Goal: Check status: Check status

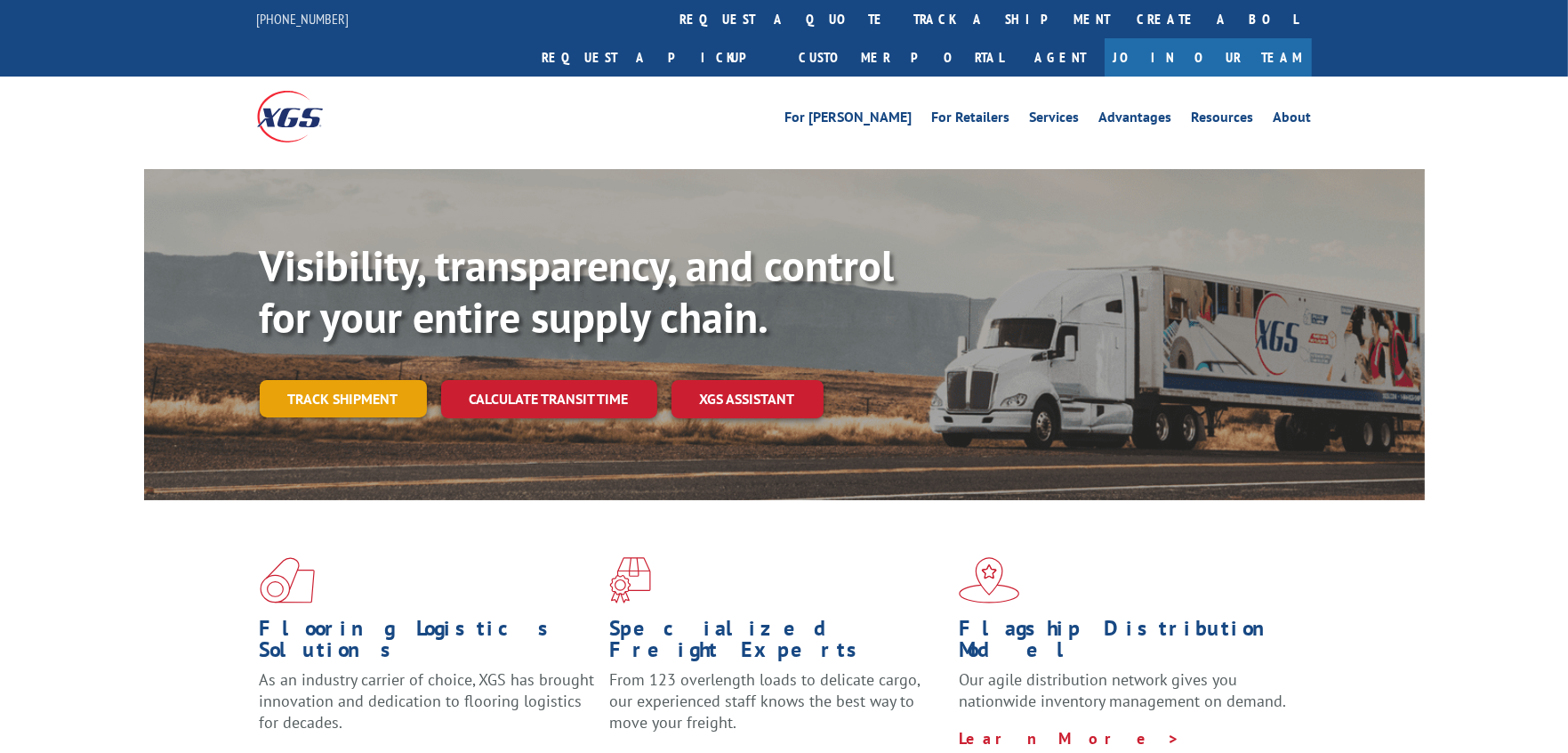
click at [329, 380] on link "Track shipment" at bounding box center [343, 399] width 167 height 37
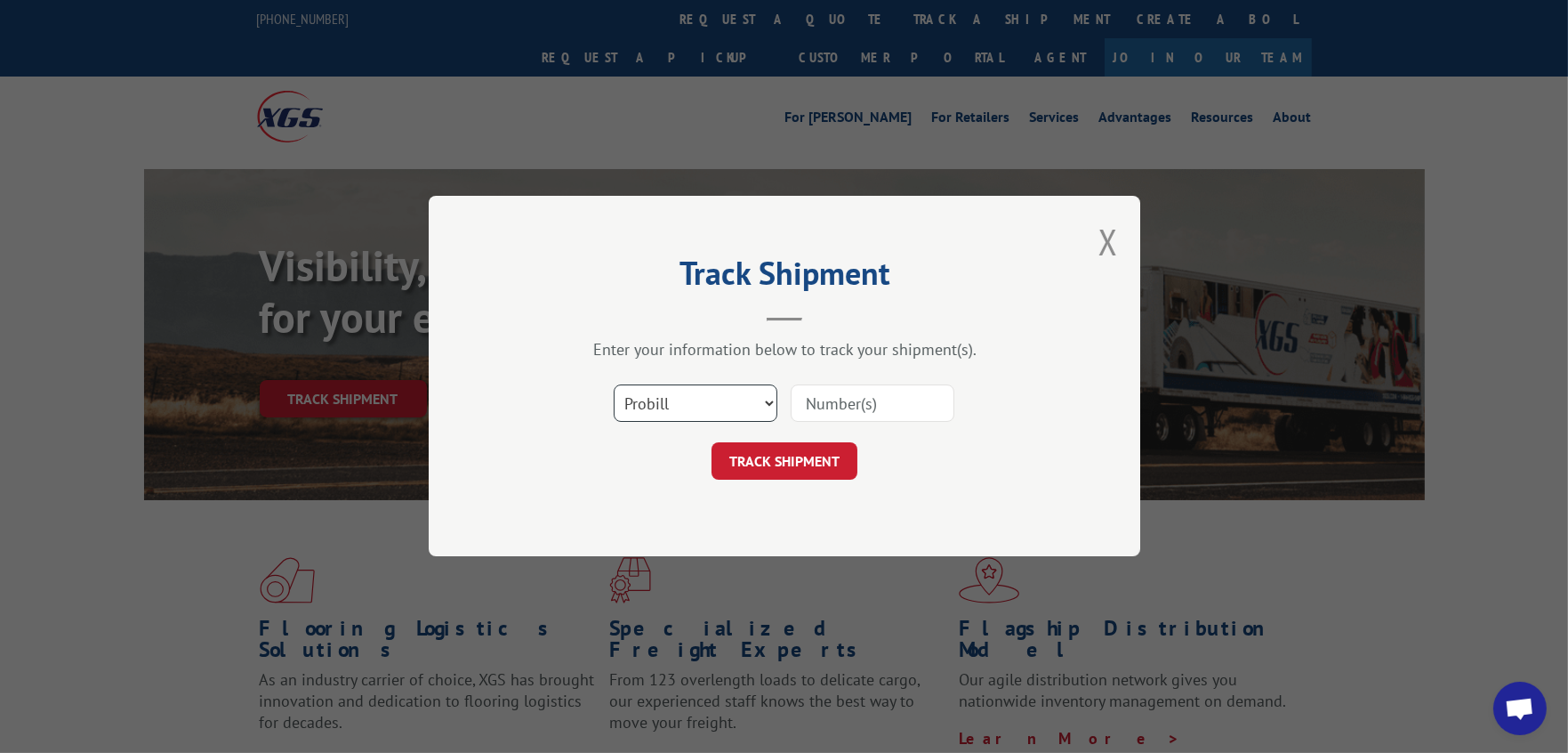
click at [633, 401] on select "Select category... Probill BOL PO" at bounding box center [696, 404] width 164 height 37
select select "po"
click at [614, 386] on select "Select category... Probill BOL PO" at bounding box center [696, 404] width 164 height 37
click at [850, 404] on input at bounding box center [872, 404] width 164 height 37
type input "CG501542"
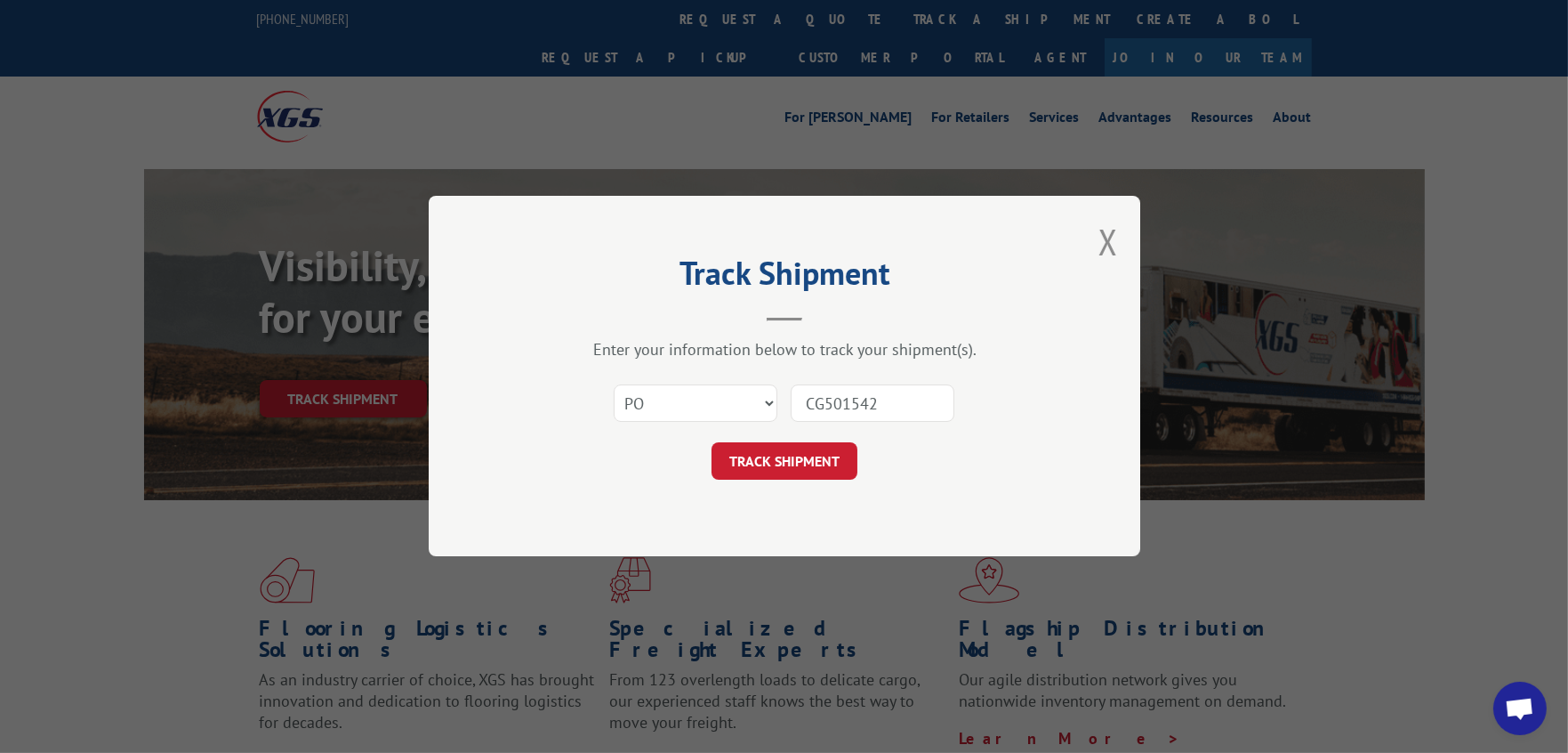
click button "TRACK SHIPMENT" at bounding box center [784, 461] width 146 height 37
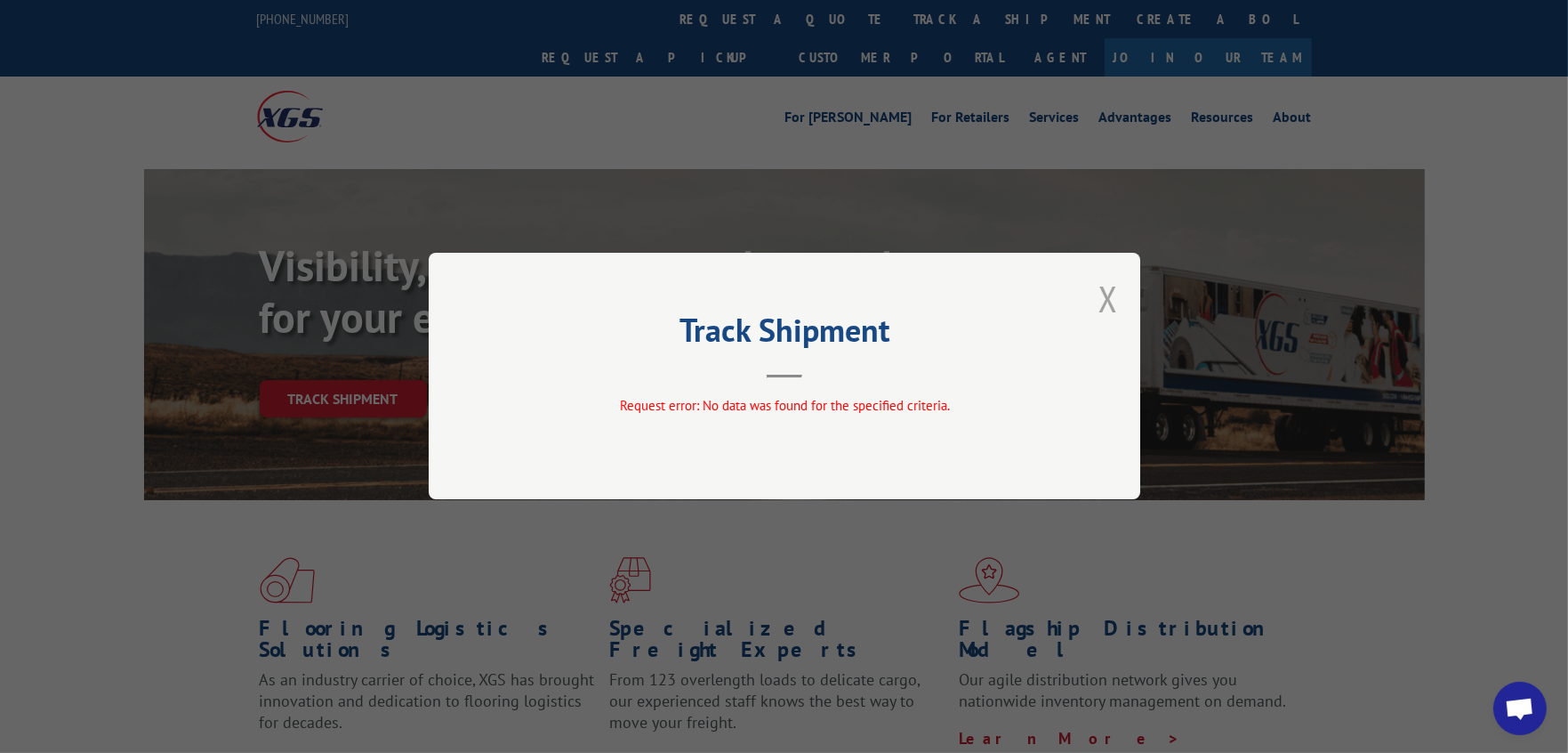
click at [1118, 293] on button "Close modal" at bounding box center [1109, 298] width 20 height 47
